Goal: Task Accomplishment & Management: Manage account settings

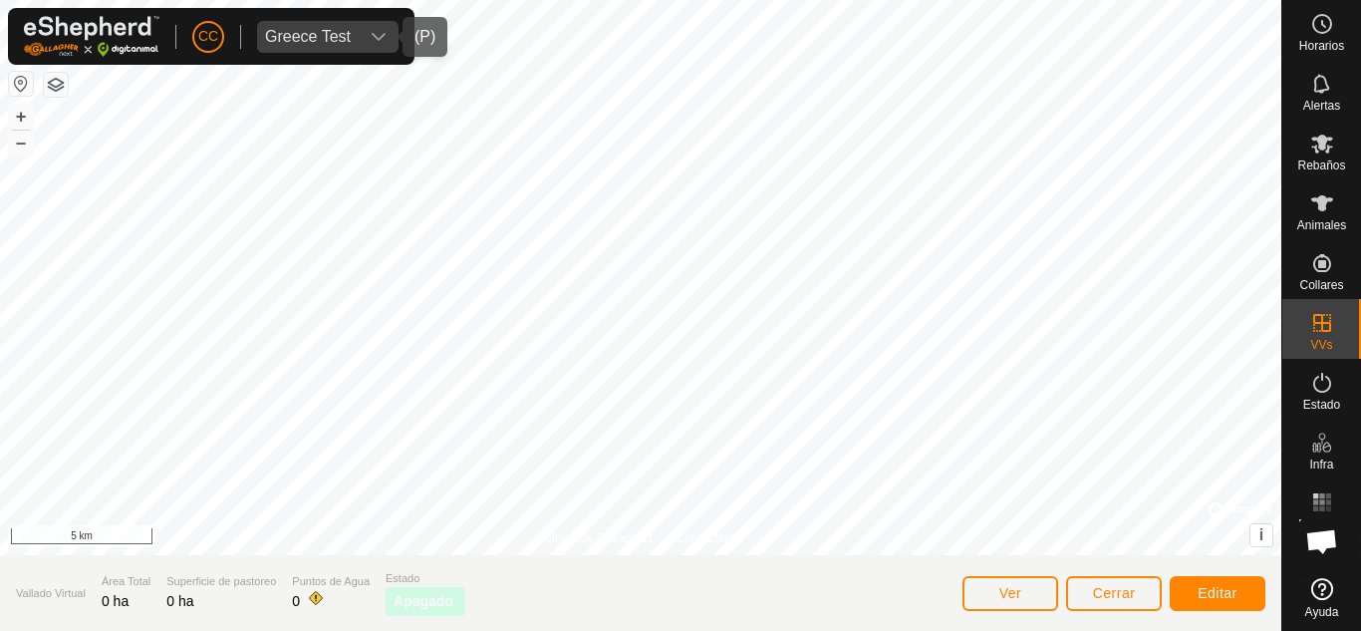
click at [353, 36] on span "Greece Test" at bounding box center [308, 37] width 102 height 32
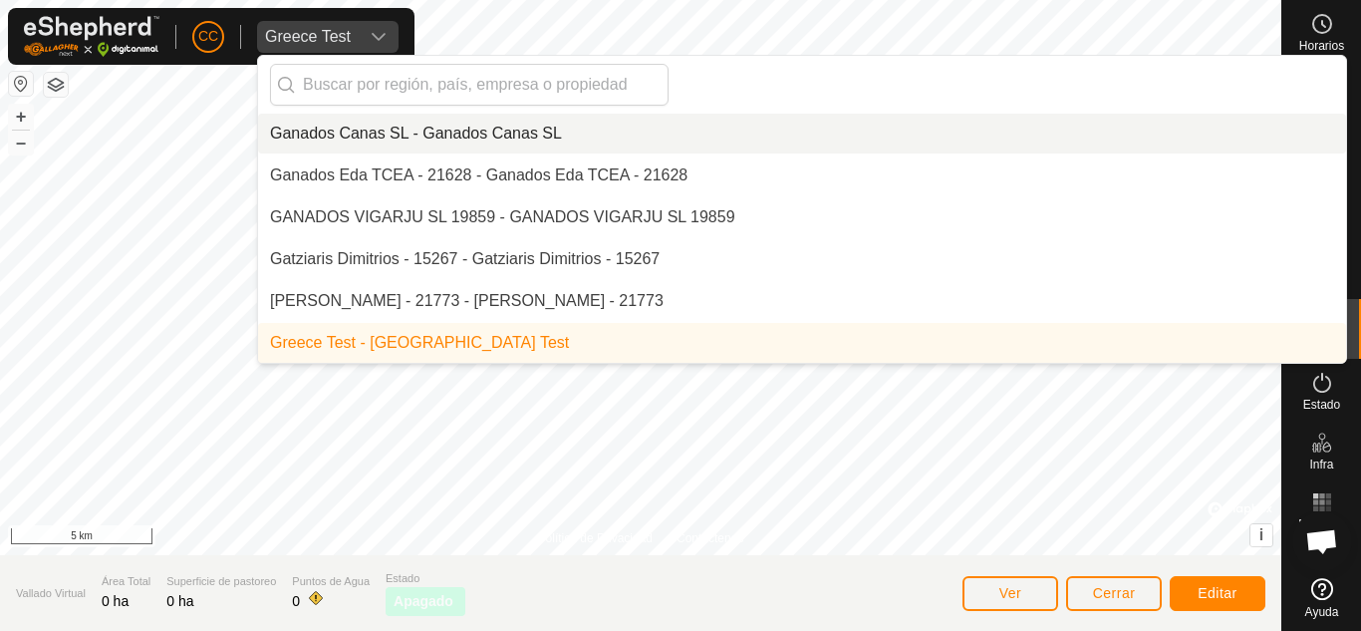
type input "i"
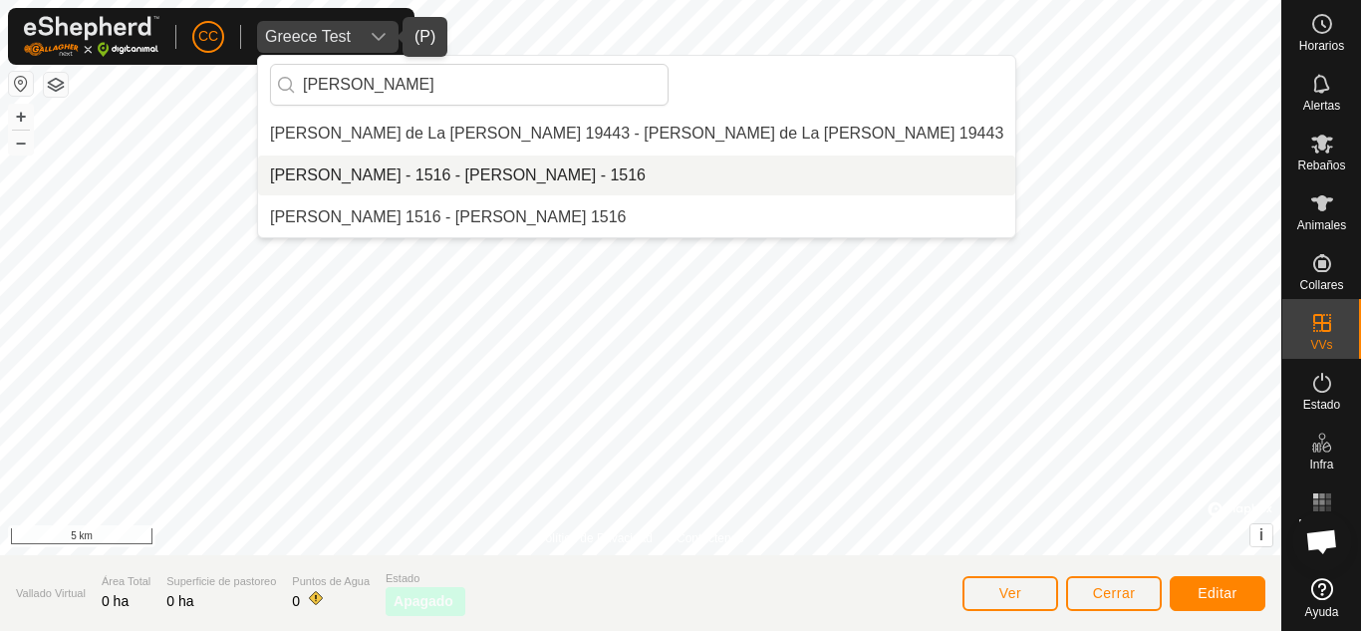
type input "[PERSON_NAME]"
click at [430, 175] on li "[PERSON_NAME] - 1516 - [PERSON_NAME] - 1516" at bounding box center [636, 175] width 757 height 40
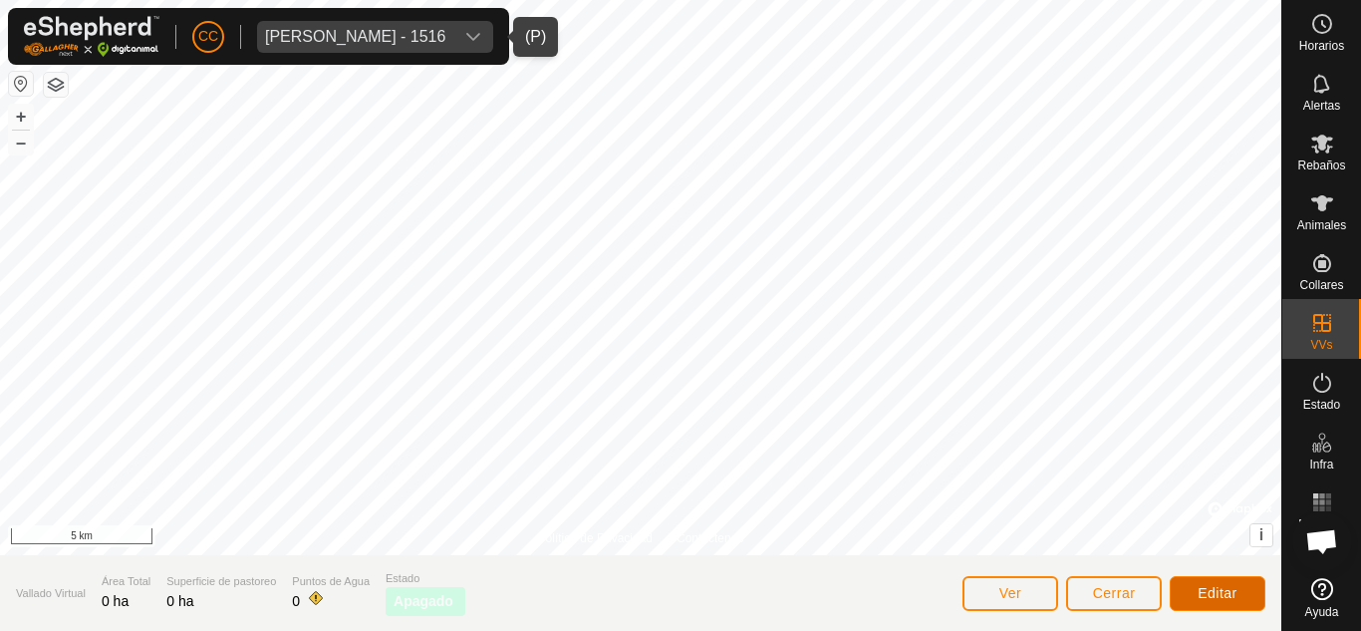
click at [1219, 594] on span "Editar" at bounding box center [1218, 593] width 40 height 16
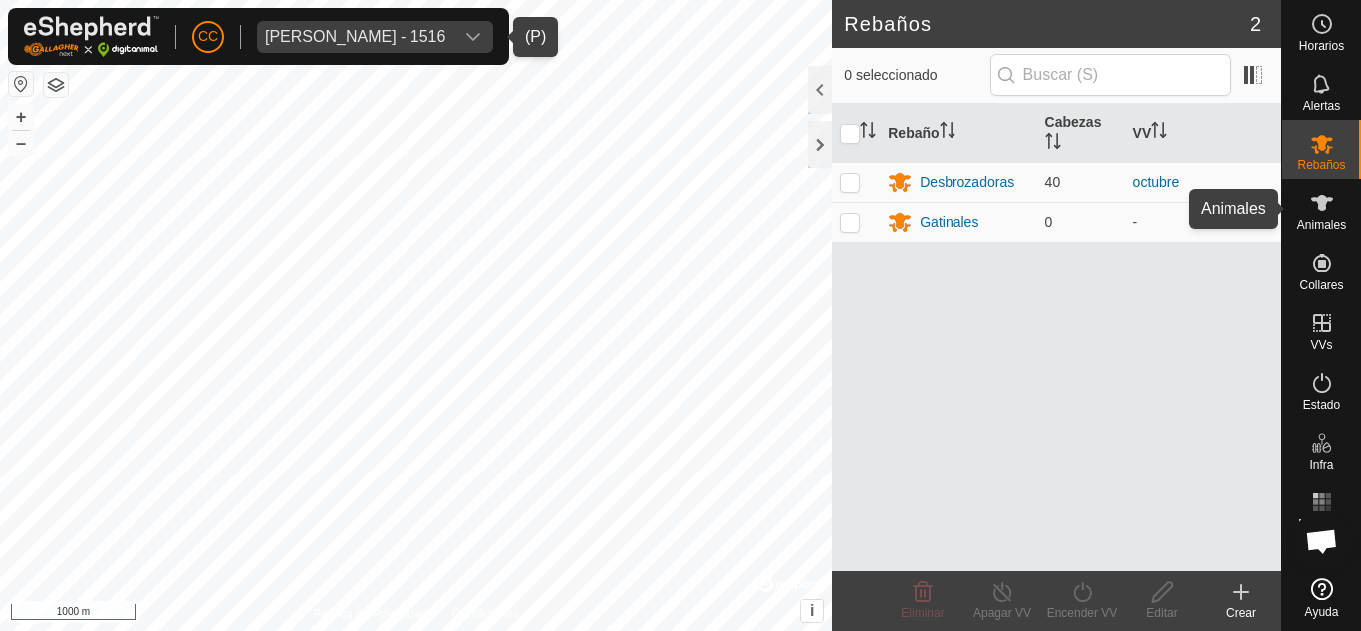
click at [1319, 202] on icon at bounding box center [1322, 203] width 22 height 16
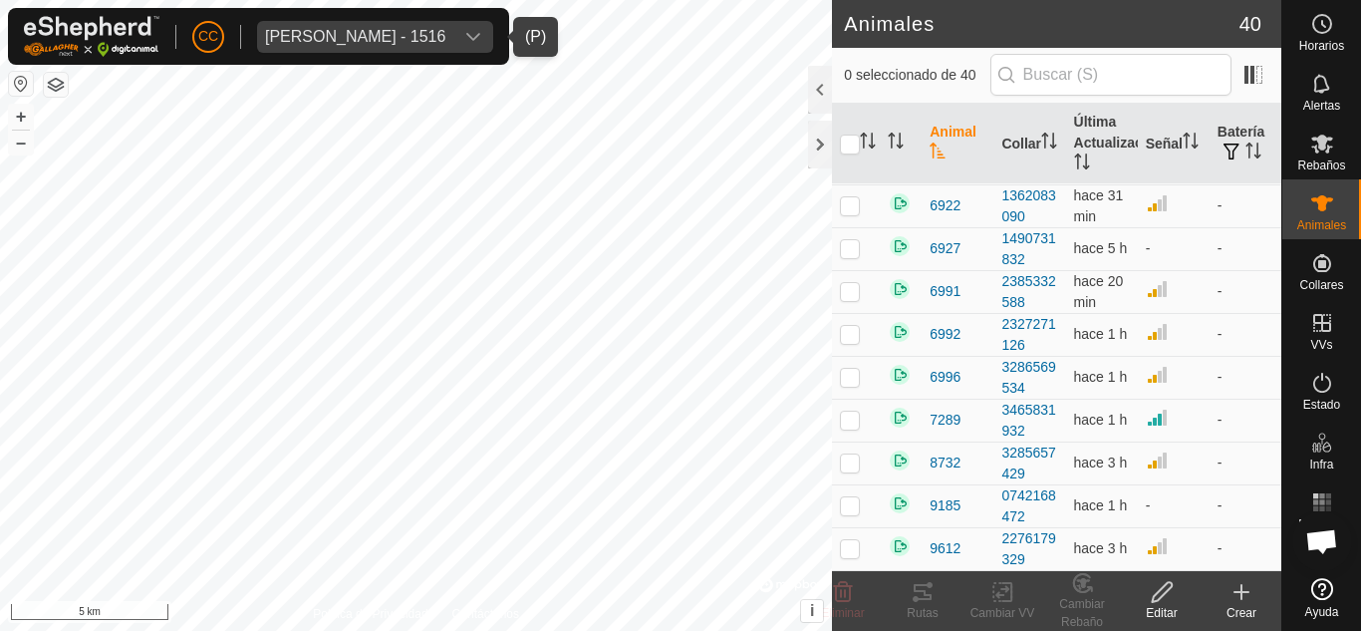
click at [477, 24] on div "dropdown trigger" at bounding box center [473, 37] width 40 height 32
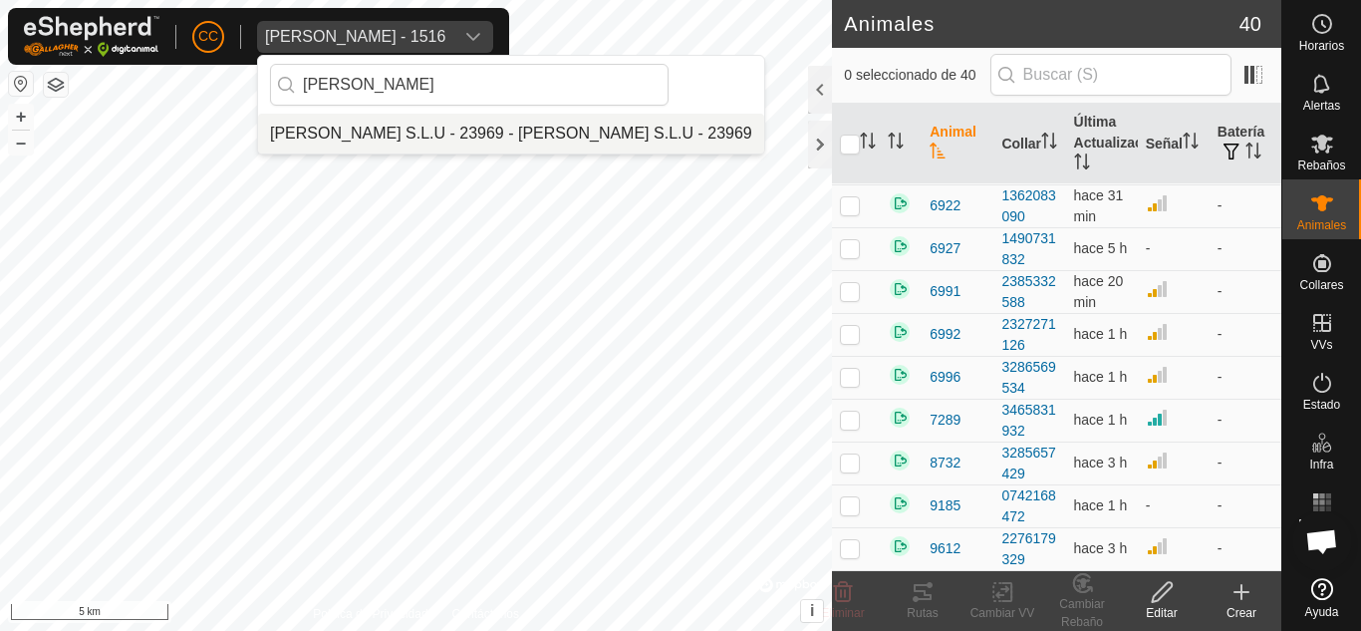
type input "[PERSON_NAME]"
click at [483, 131] on li "[PERSON_NAME] S.L.U - 23969 - [PERSON_NAME] S.L.U - 23969" at bounding box center [511, 134] width 506 height 40
